Goal: Find specific page/section: Find specific page/section

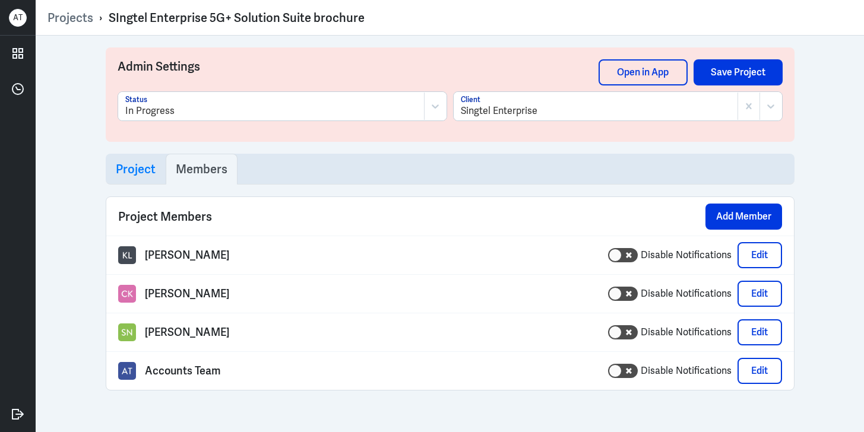
click at [69, 11] on link "Projects" at bounding box center [70, 17] width 46 height 15
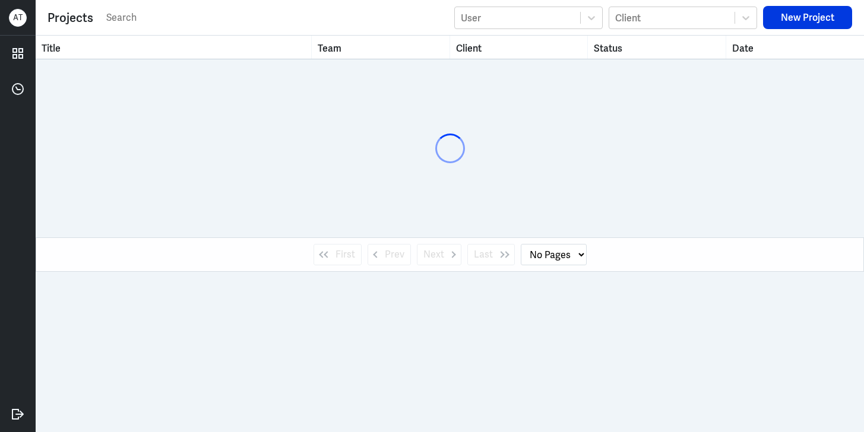
click at [131, 14] on input "text" at bounding box center [276, 18] width 343 height 18
select select "1"
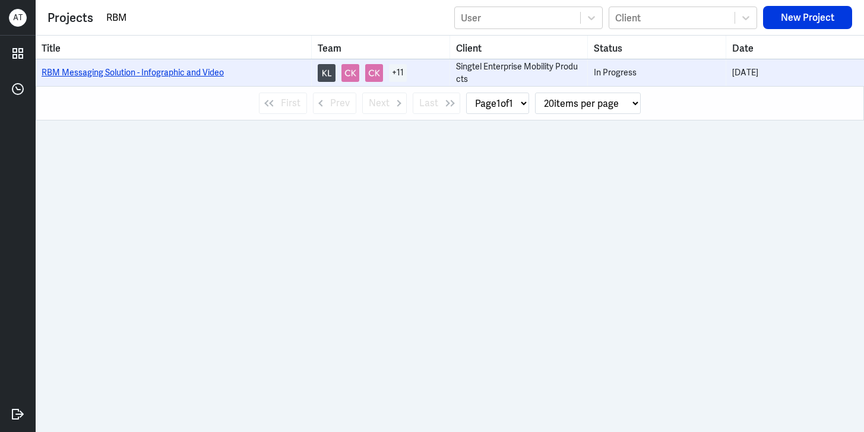
type input "RBM"
click at [82, 62] on td "RBM Messaging Solution - Infographic and Video" at bounding box center [174, 72] width 276 height 27
click at [82, 72] on link "RBM Messaging Solution - Infographic and Video" at bounding box center [133, 72] width 182 height 11
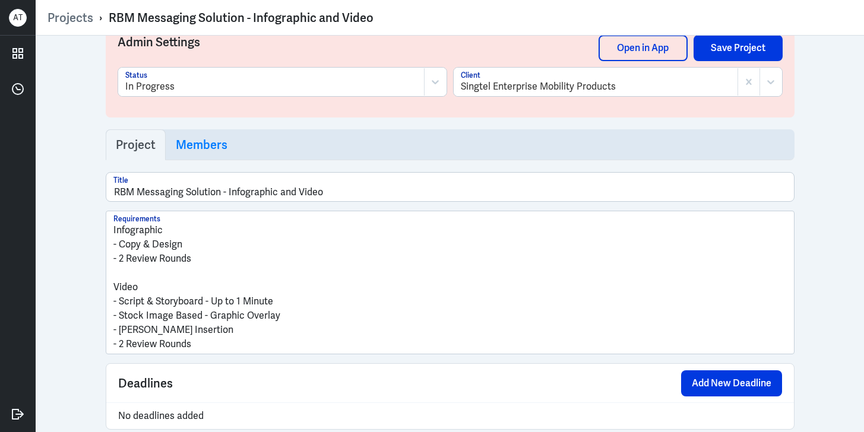
scroll to position [46, 0]
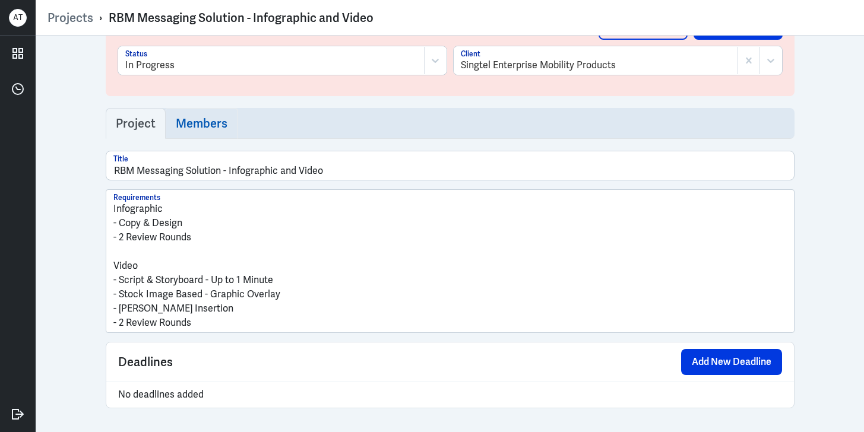
click at [198, 122] on h3 "Members" at bounding box center [202, 123] width 52 height 14
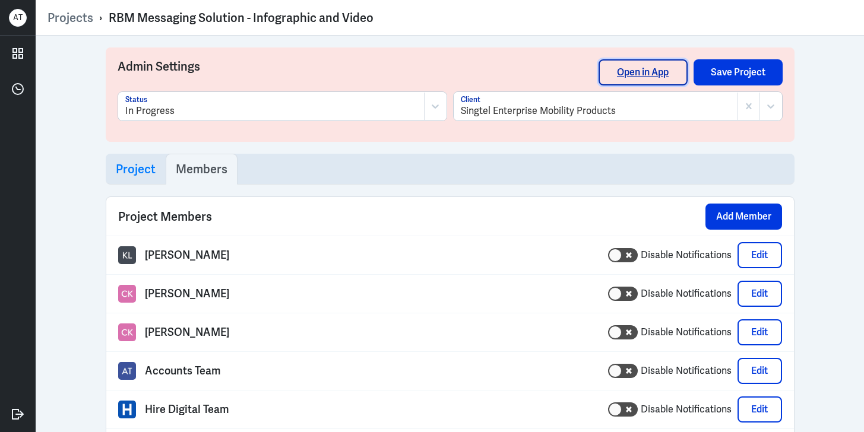
click at [656, 67] on link "Open in App" at bounding box center [642, 72] width 89 height 26
click at [88, 16] on link "Projects" at bounding box center [70, 17] width 46 height 15
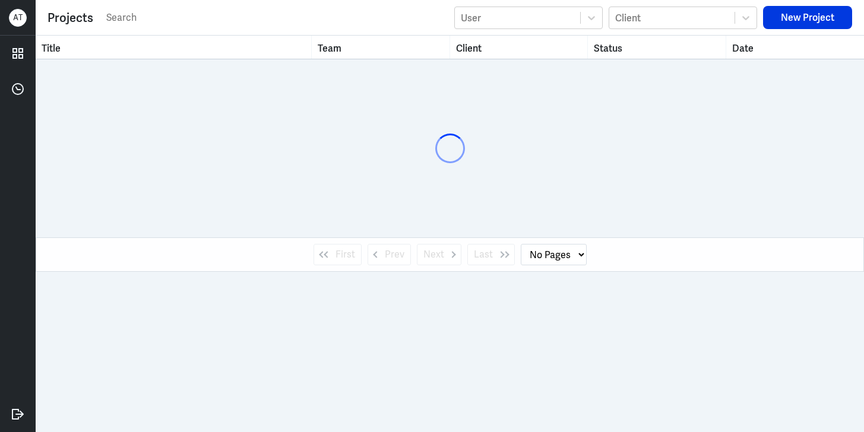
click at [134, 20] on input "text" at bounding box center [276, 18] width 343 height 18
select select "1"
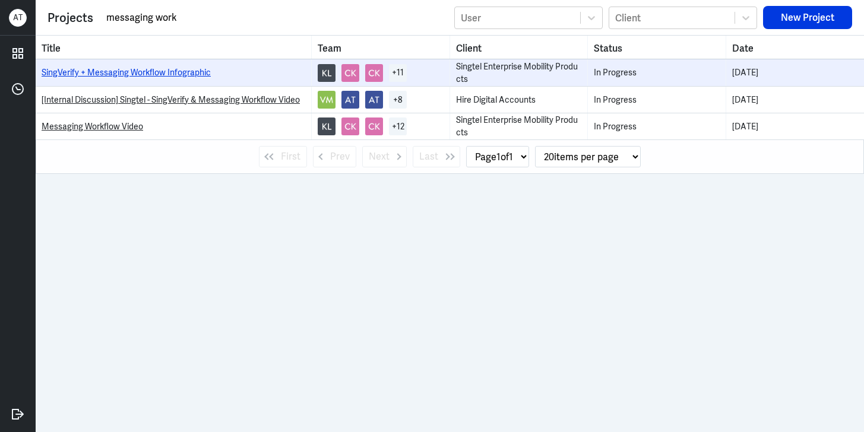
type input "messaging work"
click at [147, 71] on link "SingVerify + Messaging Workflow Infographic" at bounding box center [126, 72] width 169 height 11
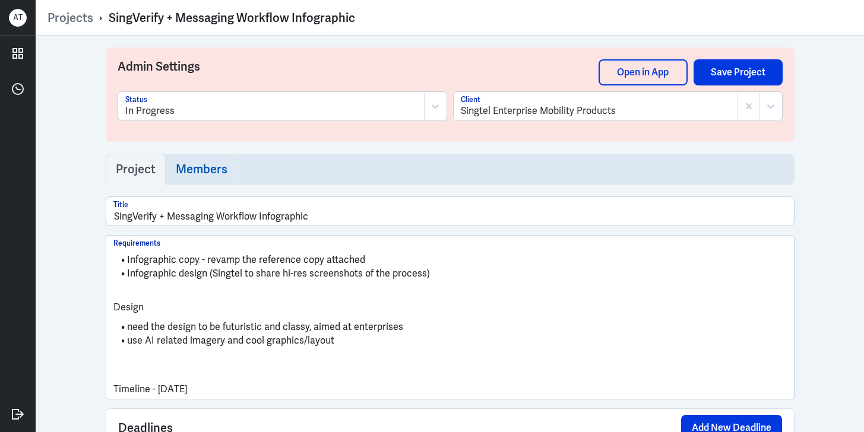
click at [183, 167] on h3 "Members" at bounding box center [202, 169] width 52 height 14
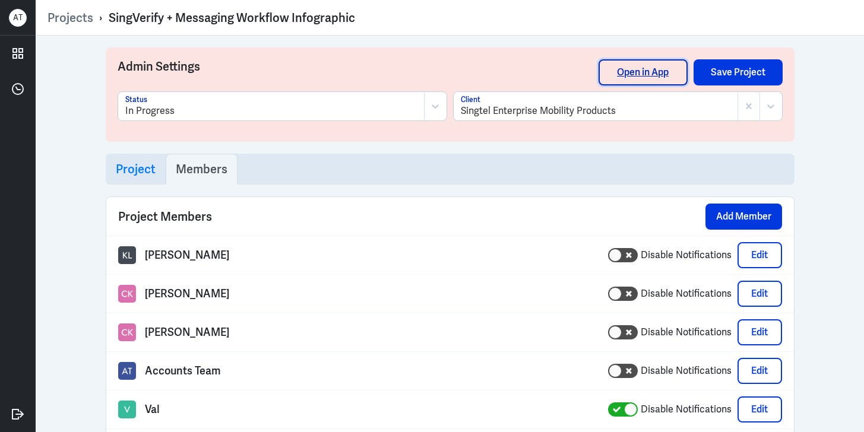
click at [619, 75] on link "Open in App" at bounding box center [642, 72] width 89 height 26
